Goal: Check status: Check status

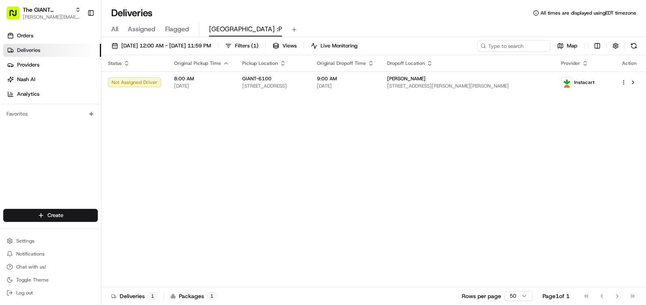
click at [636, 45] on button at bounding box center [633, 45] width 11 height 11
click at [37, 34] on link "Orders" at bounding box center [52, 35] width 98 height 13
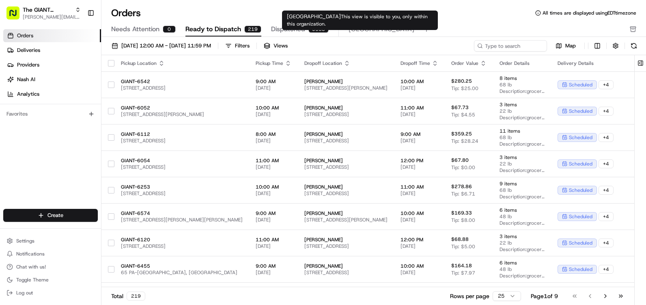
click at [362, 28] on span "[GEOGRAPHIC_DATA]" at bounding box center [381, 29] width 66 height 10
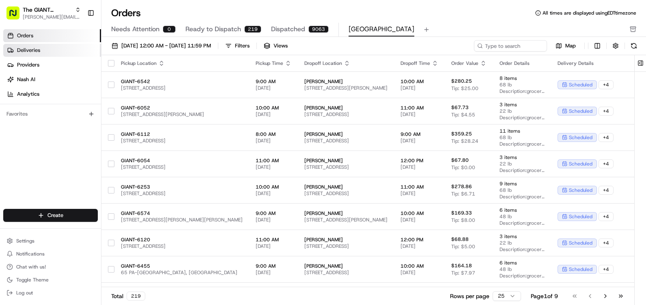
drag, startPoint x: 38, startPoint y: 50, endPoint x: 73, endPoint y: 47, distance: 35.0
click at [38, 50] on span "Deliveries" at bounding box center [28, 50] width 23 height 7
